Goal: Navigation & Orientation: Find specific page/section

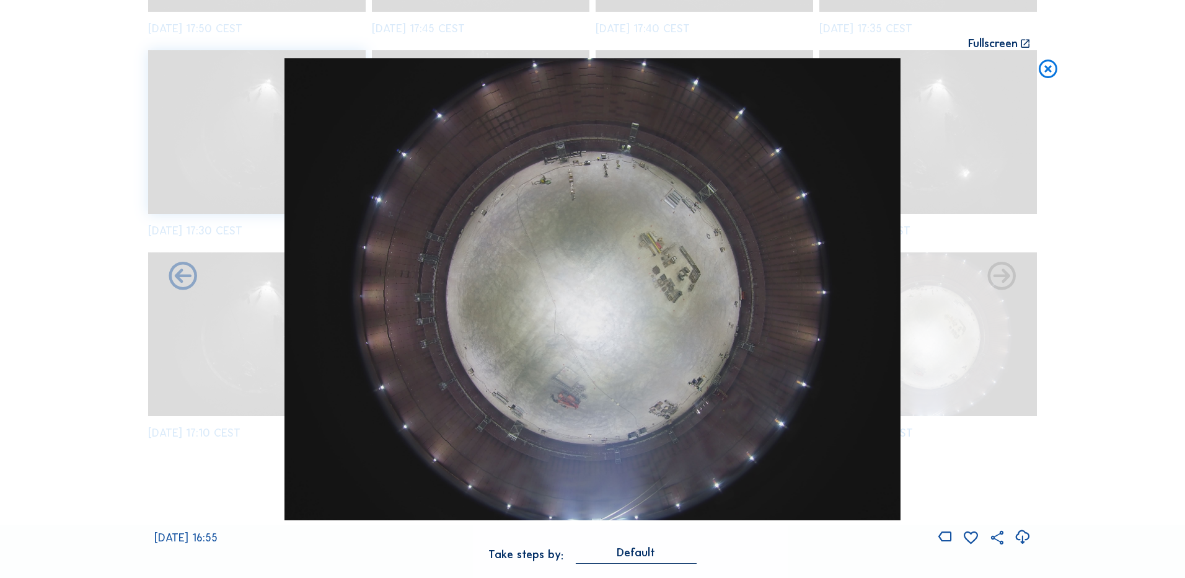
click at [1049, 69] on icon at bounding box center [1048, 69] width 22 height 23
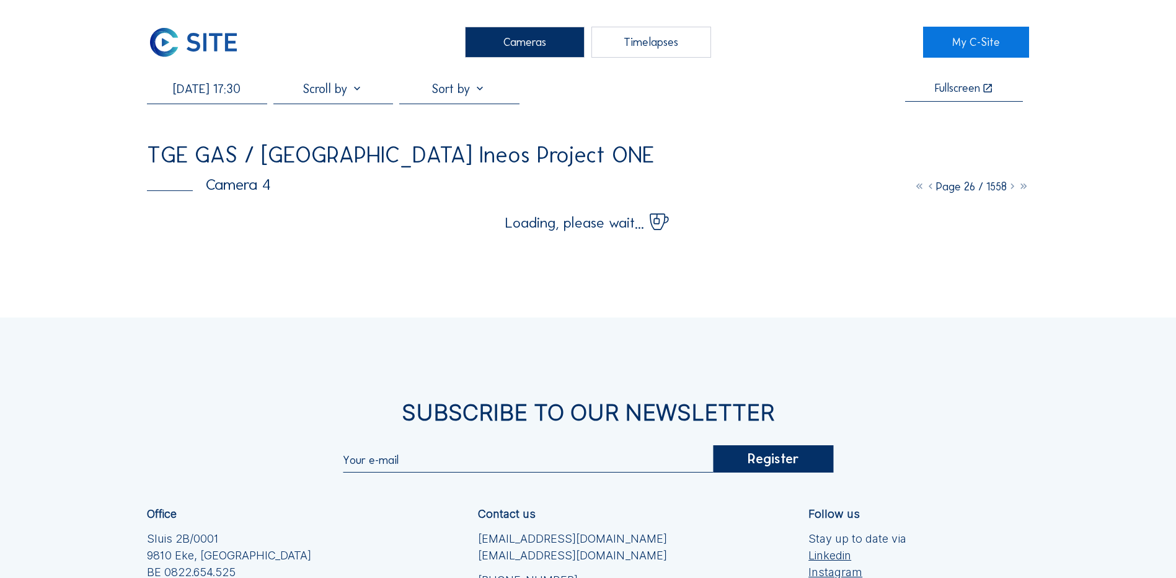
click at [538, 35] on div "Cameras" at bounding box center [525, 42] width 120 height 31
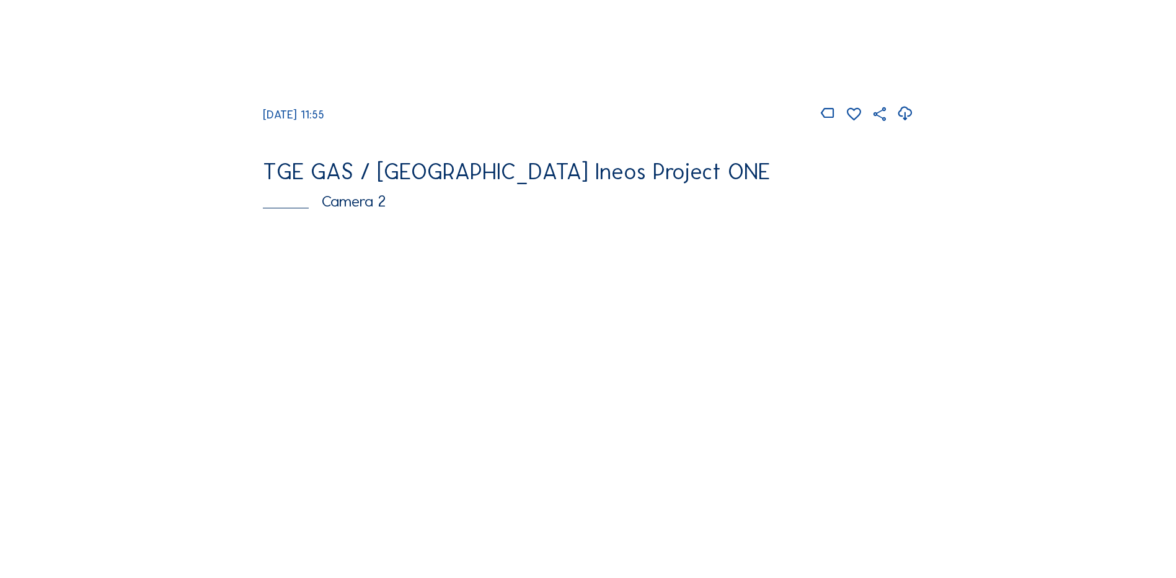
scroll to position [558, 0]
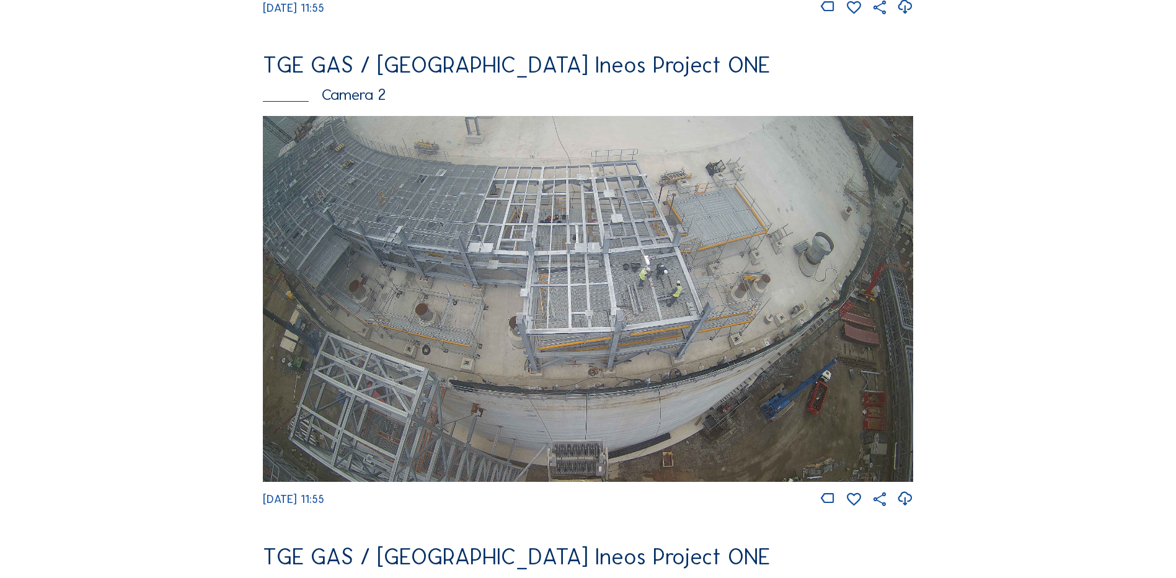
click at [909, 505] on icon at bounding box center [904, 498] width 17 height 20
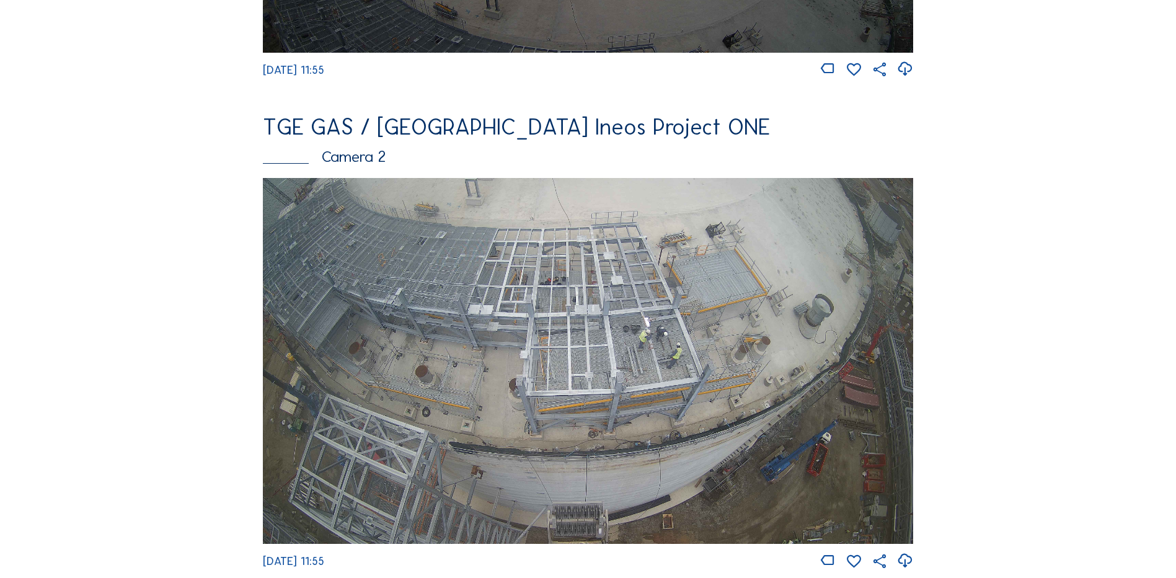
scroll to position [248, 0]
